Goal: Transaction & Acquisition: Purchase product/service

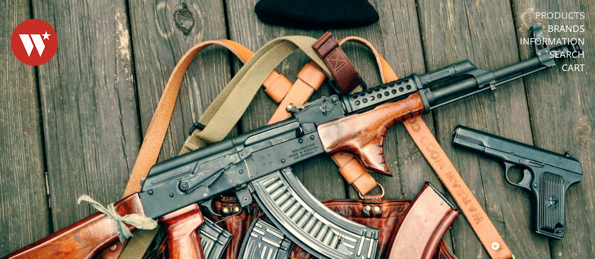
click at [546, 13] on link "Products" at bounding box center [559, 15] width 49 height 12
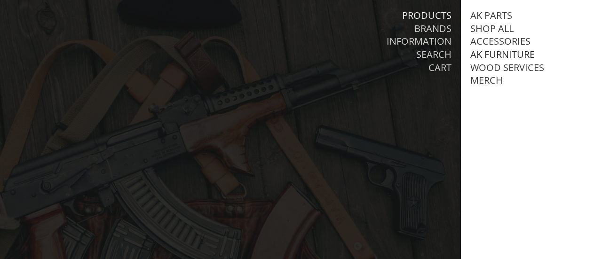
click at [509, 53] on link "AK Furniture" at bounding box center [502, 54] width 64 height 12
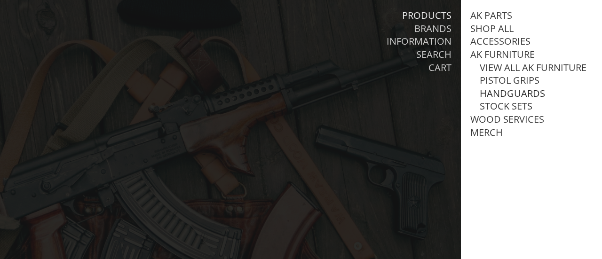
click at [520, 100] on link "Handguards" at bounding box center [512, 93] width 65 height 12
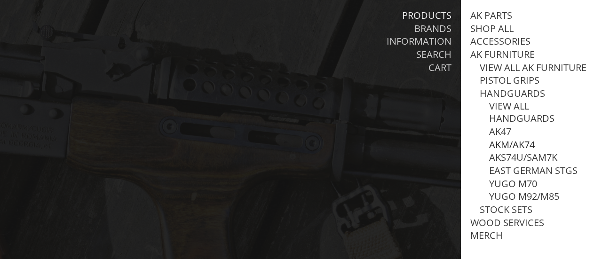
click at [521, 151] on link "AKM/AK74" at bounding box center [512, 145] width 46 height 12
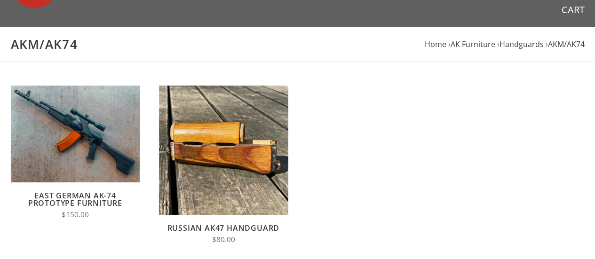
scroll to position [94, 0]
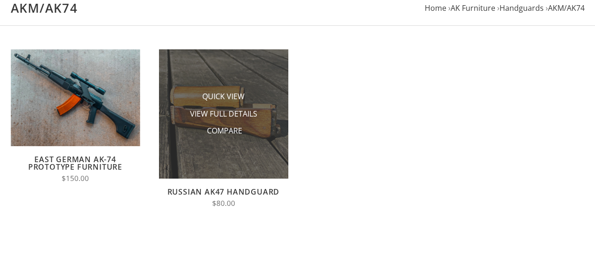
click at [244, 154] on img at bounding box center [223, 113] width 129 height 129
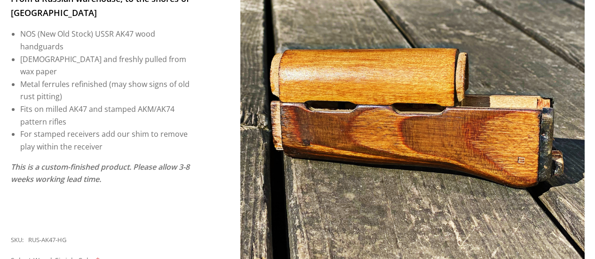
scroll to position [188, 0]
